Goal: Task Accomplishment & Management: Manage account settings

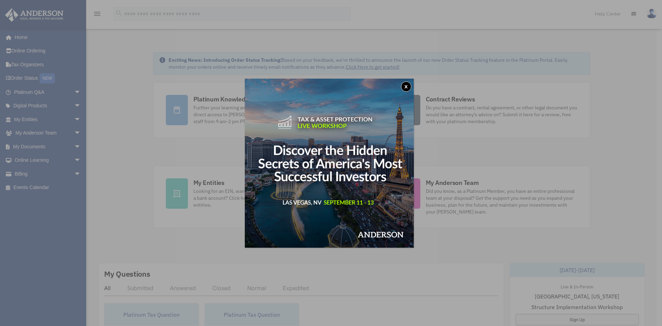
click at [408, 87] on button "x" at bounding box center [406, 86] width 10 height 10
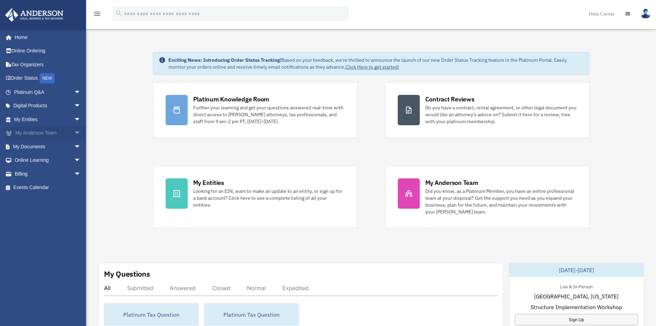
click at [42, 132] on link "My Anderson Team arrow_drop_down" at bounding box center [48, 133] width 86 height 14
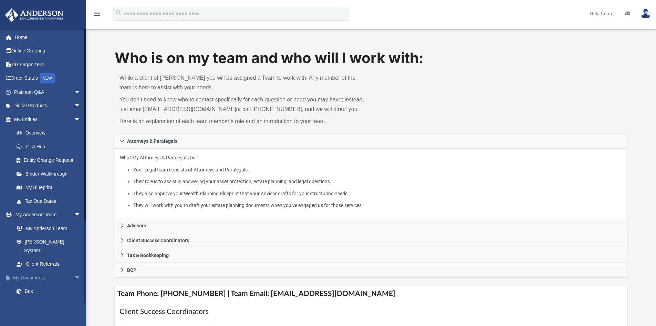
click at [74, 270] on span "arrow_drop_down" at bounding box center [81, 277] width 14 height 14
click at [34, 270] on link "My Documents arrow_drop_up" at bounding box center [48, 277] width 86 height 14
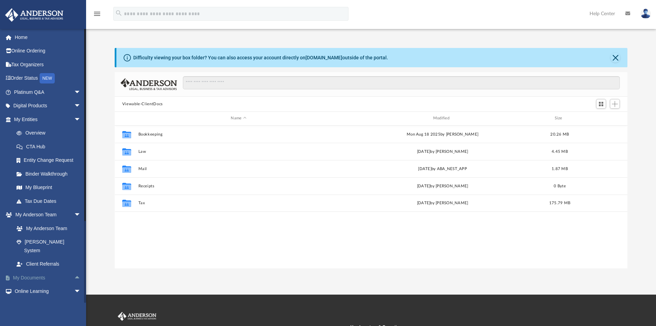
scroll to position [152, 508]
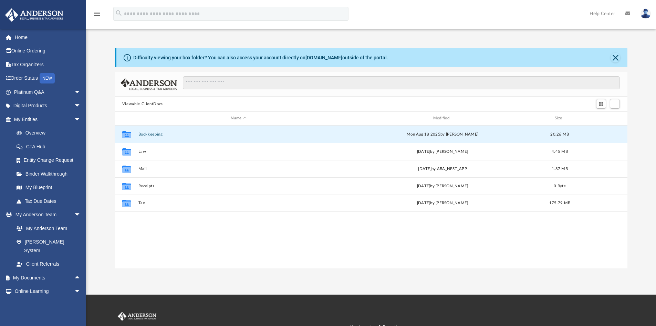
click at [150, 135] on button "Bookkeeping" at bounding box center [238, 134] width 201 height 4
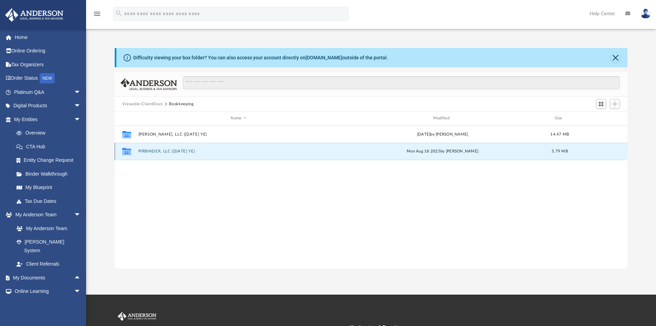
click at [150, 150] on button "PIRBINDER, LLC (1065 Dec YE)" at bounding box center [238, 151] width 201 height 4
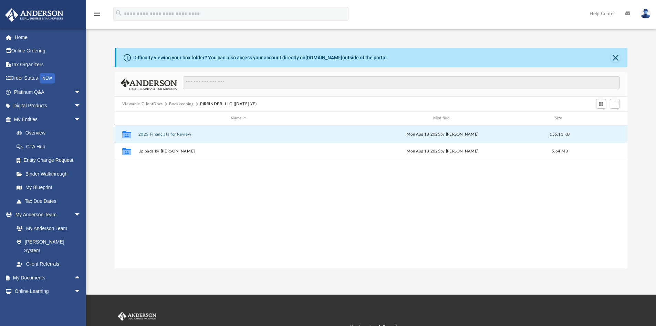
click at [159, 134] on button "2025 Financials for Review" at bounding box center [238, 134] width 201 height 4
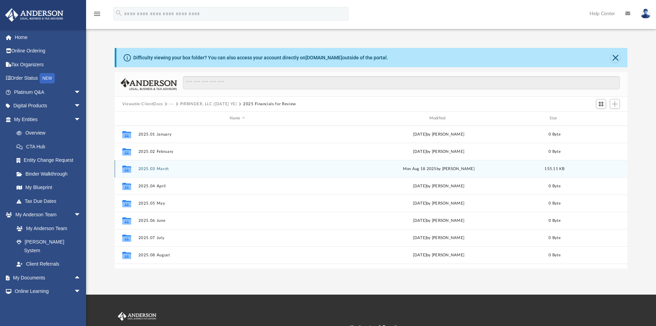
click at [163, 168] on button "2025.03 March" at bounding box center [237, 168] width 198 height 4
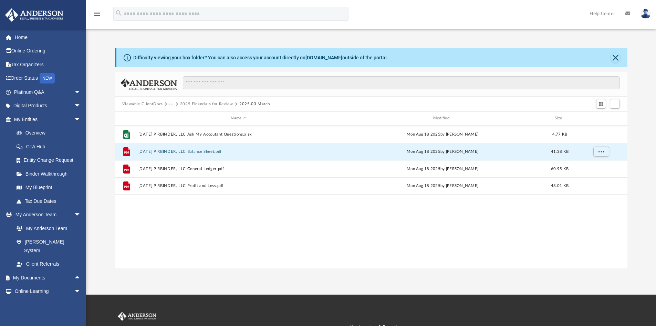
click at [207, 153] on button "2025.03.31 PIRBINDER, LLC Balance Sheet.pdf" at bounding box center [238, 151] width 201 height 4
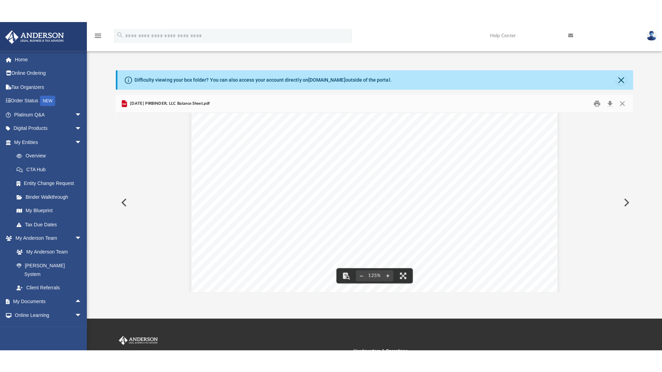
scroll to position [0, 0]
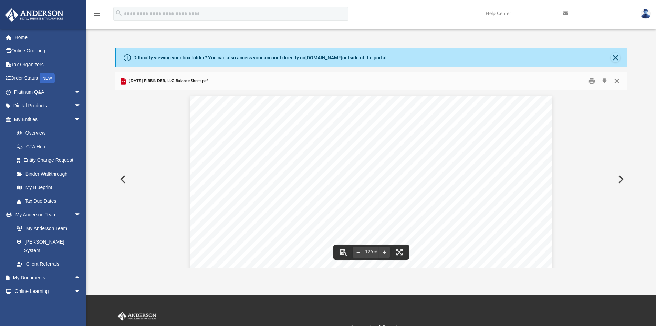
click at [619, 79] on button "Close" at bounding box center [617, 81] width 12 height 11
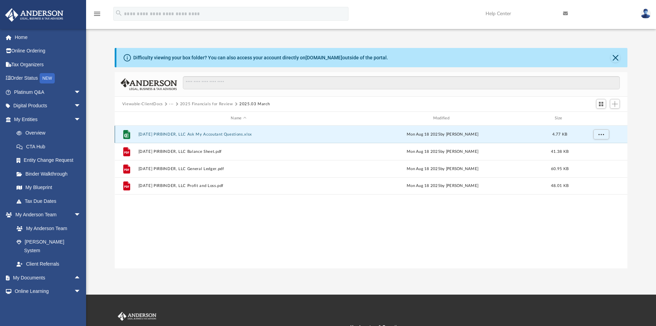
click at [197, 136] on button "2025.03.31 PIRBINDER, LLC Ask My Accoutant Questions.xlsx" at bounding box center [238, 134] width 201 height 4
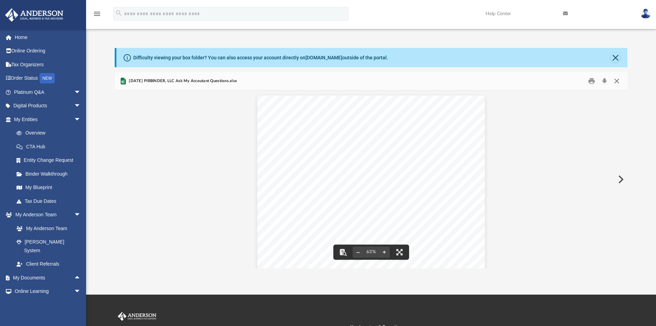
click at [617, 80] on button "Close" at bounding box center [617, 81] width 12 height 11
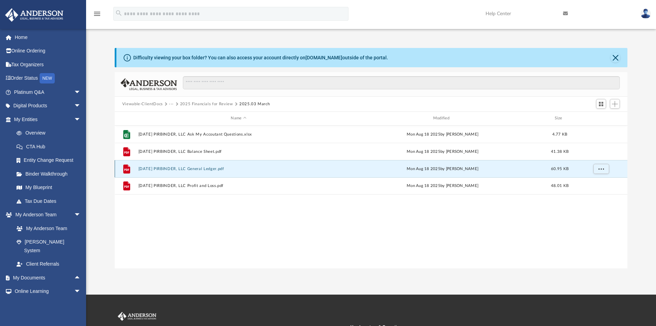
click at [204, 170] on button "2025.03.31 PIRBINDER, LLC General Ledger.pdf" at bounding box center [238, 168] width 201 height 4
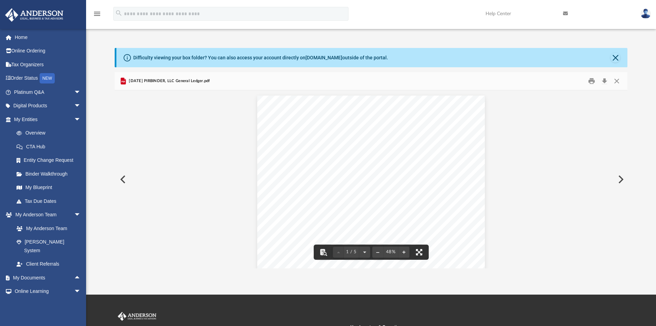
click at [419, 249] on button "File preview" at bounding box center [419, 251] width 15 height 15
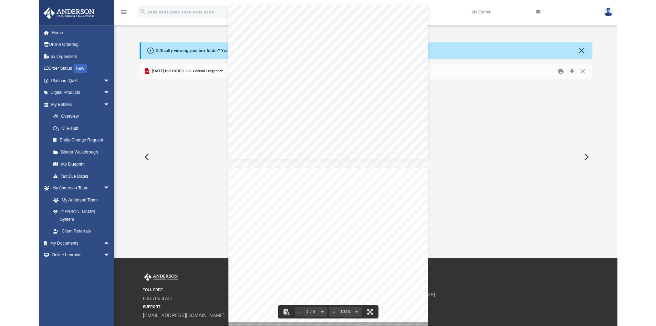
scroll to position [152, 508]
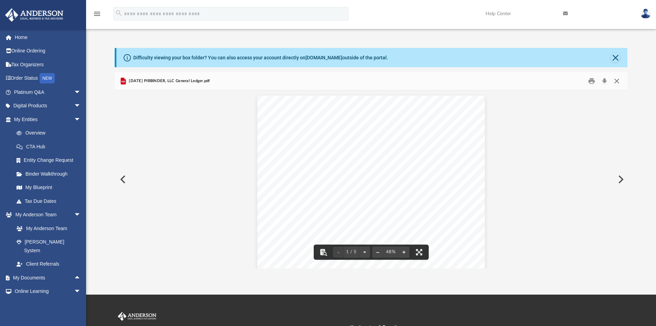
click at [618, 80] on button "Close" at bounding box center [617, 81] width 12 height 11
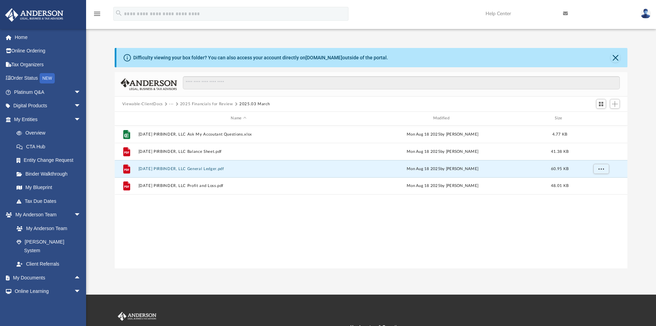
click at [216, 105] on button "2025 Financials for Review" at bounding box center [206, 104] width 53 height 6
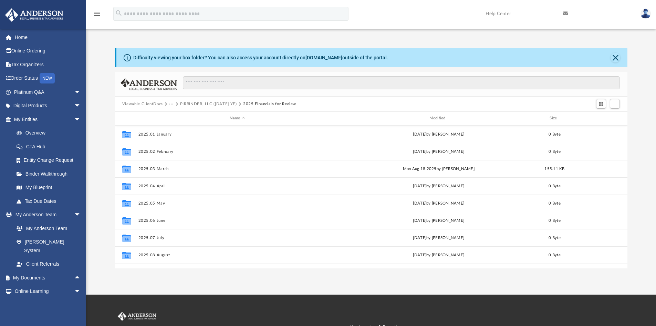
click at [196, 105] on button "PIRBINDER, LLC (1065 Dec YE)" at bounding box center [208, 104] width 57 height 6
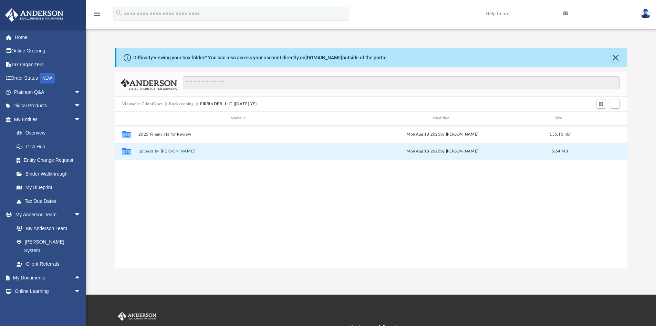
click at [150, 152] on button "Uploads by Ranjit" at bounding box center [238, 151] width 201 height 4
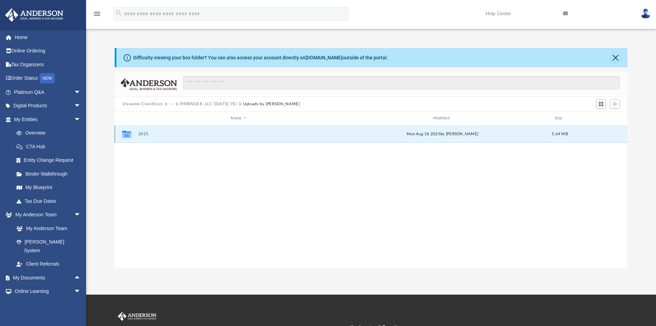
click at [146, 134] on button "2025" at bounding box center [238, 134] width 201 height 4
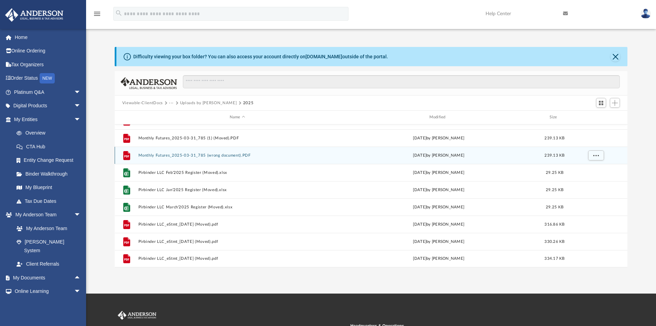
scroll to position [1, 0]
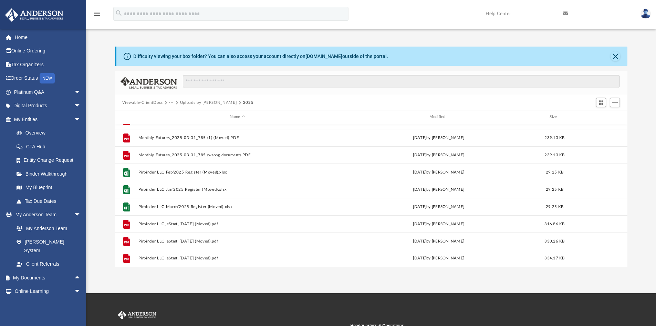
click at [193, 104] on button "Uploads by Ranjit" at bounding box center [208, 103] width 57 height 6
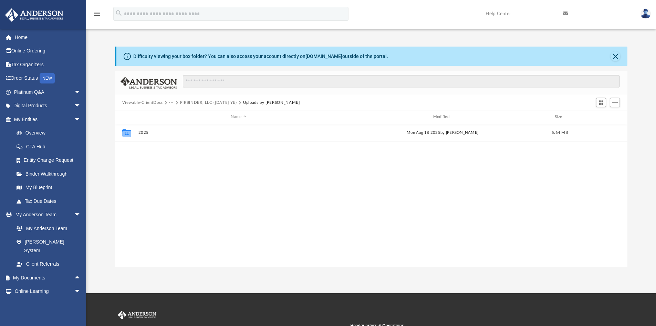
scroll to position [0, 0]
click at [182, 102] on button "PIRBINDER, LLC (1065 Dec YE)" at bounding box center [208, 103] width 57 height 6
click at [182, 103] on button "Bookkeeping" at bounding box center [181, 103] width 24 height 6
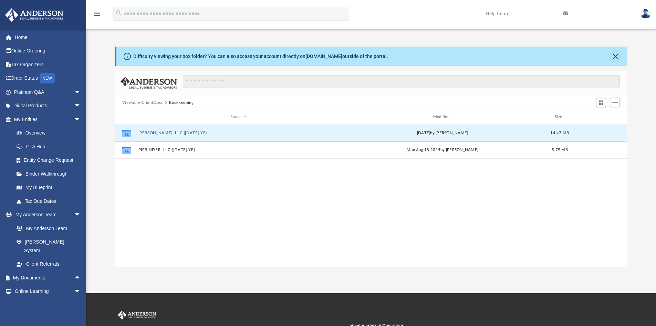
click at [156, 132] on button "Gurunanak, LLC (1065 Dec YE)" at bounding box center [238, 133] width 201 height 4
click at [155, 132] on button "2024 Financials for Review" at bounding box center [238, 133] width 201 height 4
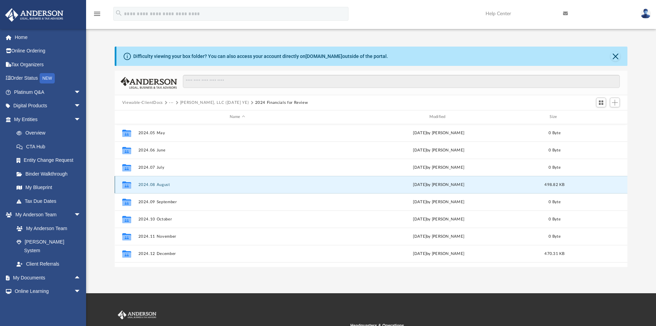
click at [142, 184] on button "2024.08 August" at bounding box center [237, 184] width 198 height 4
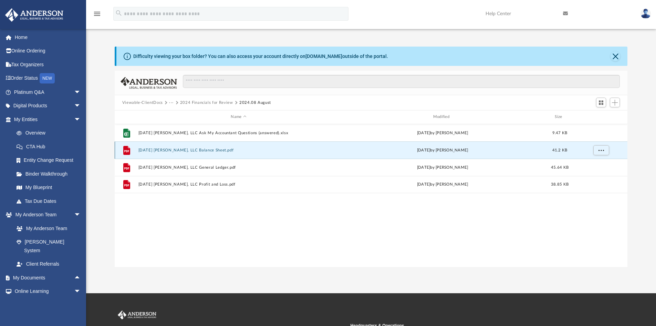
click at [188, 152] on button "2024.08.31 Gurunanak, LLC Balance Sheet.pdf" at bounding box center [238, 150] width 201 height 4
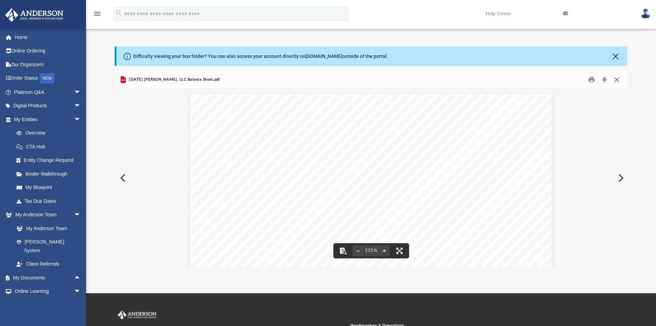
click at [618, 79] on button "Close" at bounding box center [617, 79] width 12 height 11
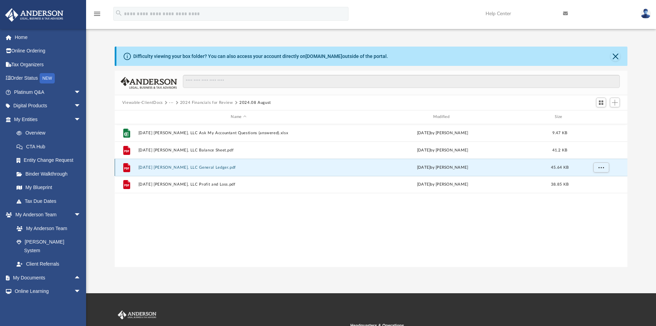
click at [185, 168] on button "2024.08.31 Gurunanak, LLC General Ledger.pdf" at bounding box center [238, 167] width 201 height 4
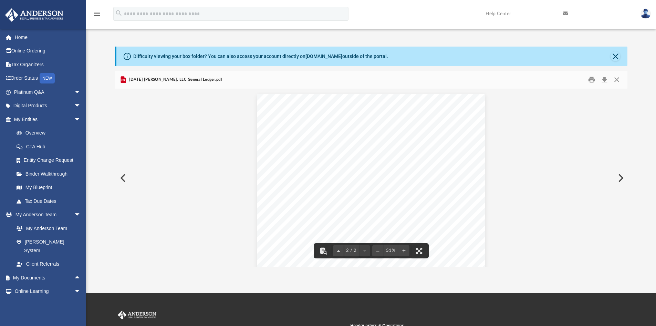
scroll to position [186, 0]
click at [421, 251] on button "File preview" at bounding box center [419, 250] width 15 height 15
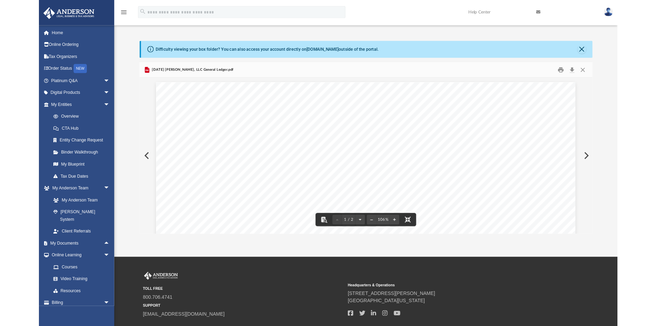
scroll to position [152, 508]
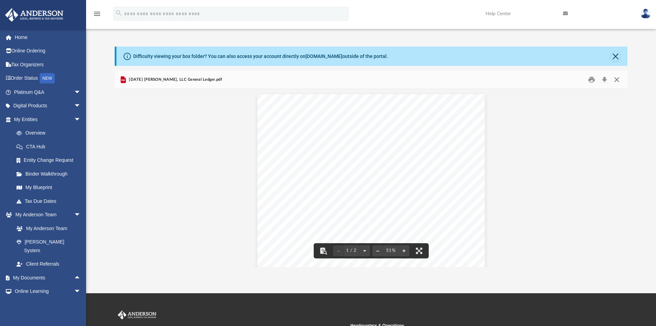
click at [617, 78] on button "Close" at bounding box center [617, 79] width 12 height 11
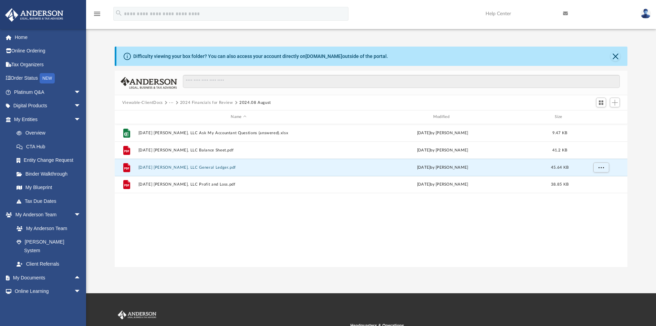
click at [217, 104] on button "2024 Financials for Review" at bounding box center [206, 103] width 53 height 6
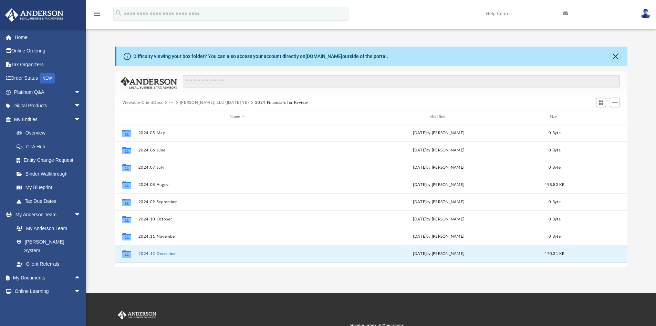
click at [165, 253] on button "2024.12 December" at bounding box center [237, 253] width 198 height 4
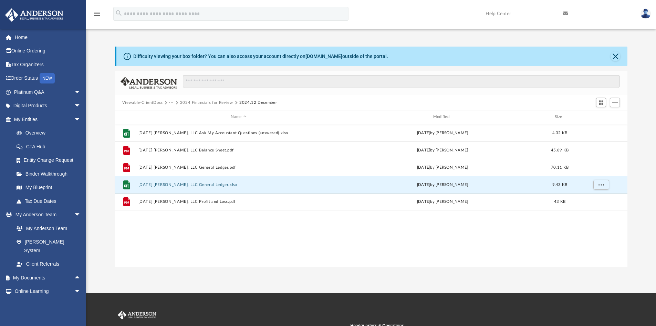
click at [204, 184] on button "2024.12.31 Gurunanak, LLC General Ledger.xlsx" at bounding box center [238, 184] width 201 height 4
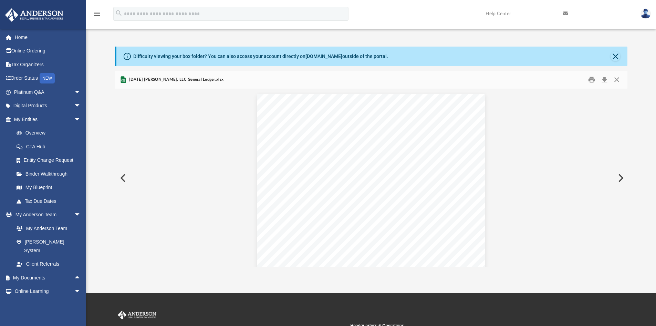
scroll to position [373, 0]
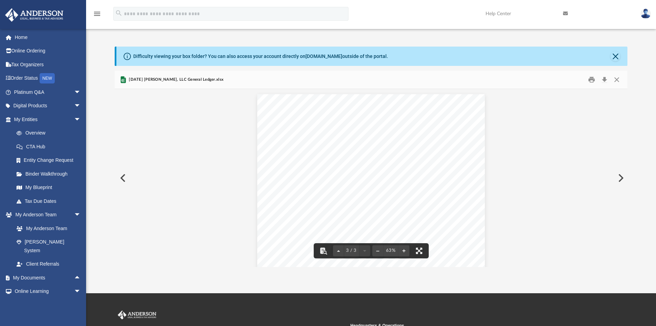
click at [419, 248] on button "File preview" at bounding box center [419, 250] width 15 height 15
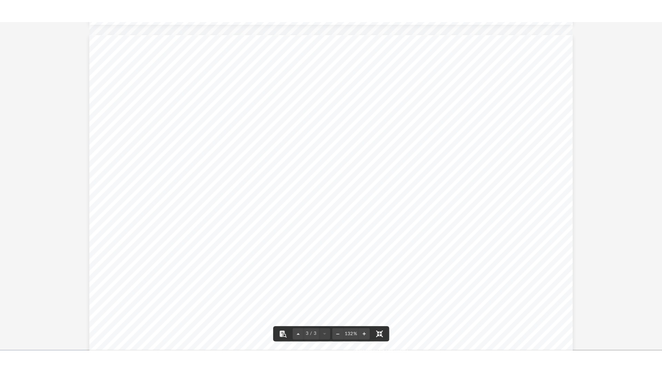
scroll to position [152, 513]
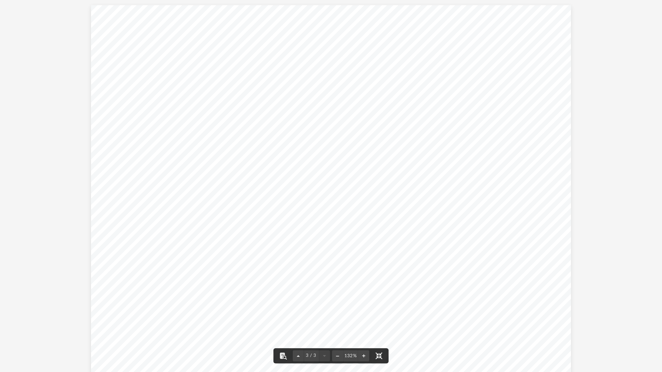
click at [420, 278] on div "General Ledger Meal Expense 12/01/2024 Expense No Eataly EATALY SILICON VALLEY …" at bounding box center [330, 190] width 479 height 370
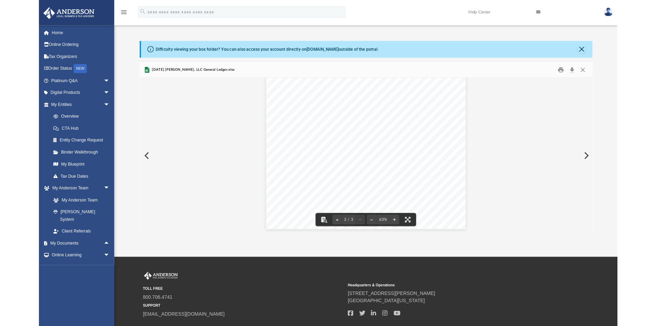
scroll to position [373, 0]
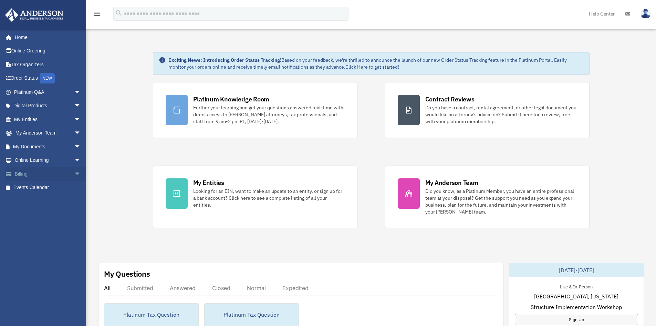
click at [38, 173] on link "Billing arrow_drop_down" at bounding box center [48, 174] width 86 height 14
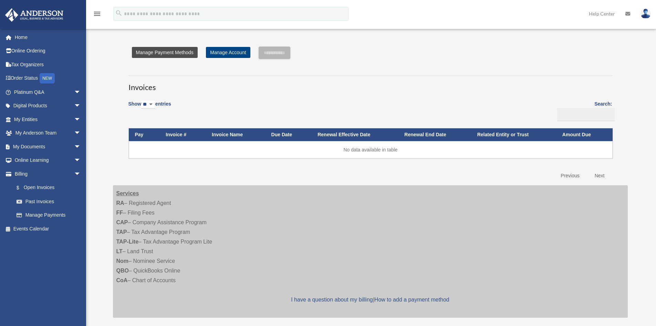
click at [184, 51] on link "Manage Payment Methods" at bounding box center [165, 52] width 66 height 11
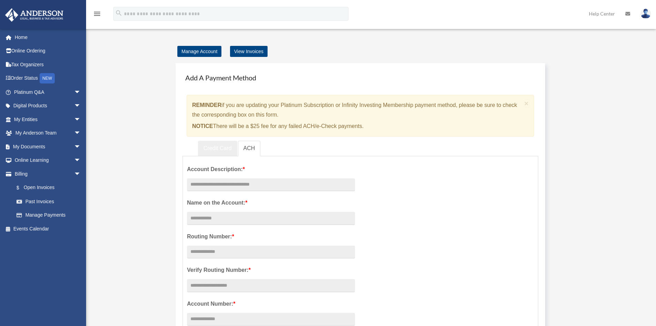
click at [224, 150] on link "Credit Card" at bounding box center [217, 149] width 39 height 16
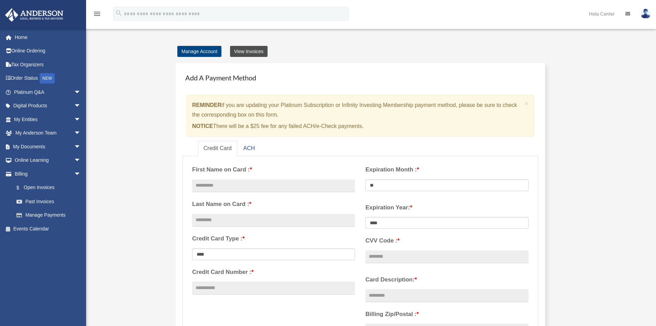
click at [253, 52] on link "View Invoices" at bounding box center [249, 51] width 38 height 11
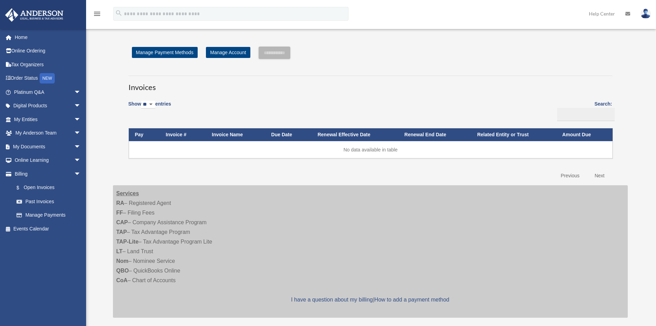
click at [155, 103] on select "** ** ** ***" at bounding box center [148, 105] width 14 height 8
select select "**"
click at [142, 101] on select "** ** ** ***" at bounding box center [148, 105] width 14 height 8
click at [228, 54] on link "Manage Account" at bounding box center [228, 52] width 44 height 11
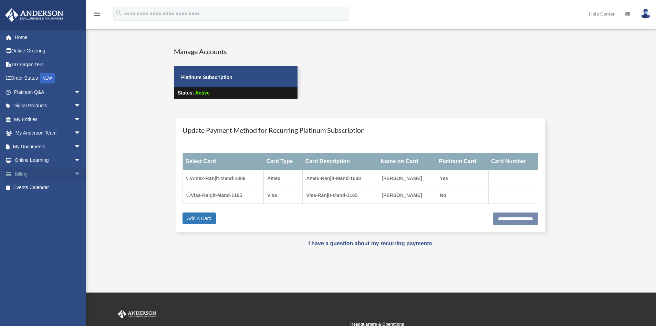
click at [26, 173] on link "Billing arrow_drop_down" at bounding box center [48, 174] width 86 height 14
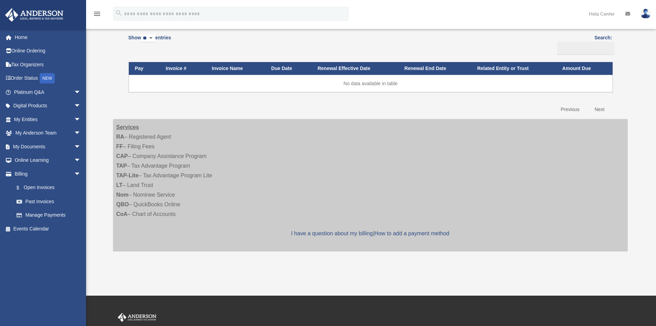
scroll to position [66, 0]
click at [602, 109] on link "Next" at bounding box center [600, 109] width 20 height 14
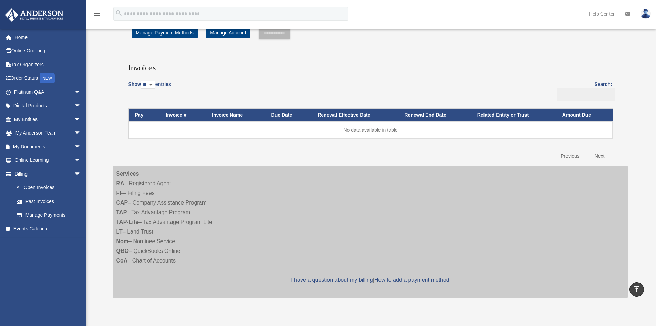
scroll to position [0, 0]
